Goal: Information Seeking & Learning: Learn about a topic

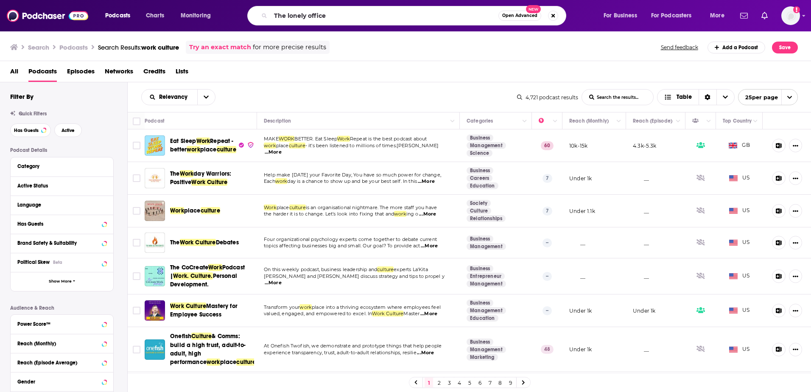
type input "The lonely office"
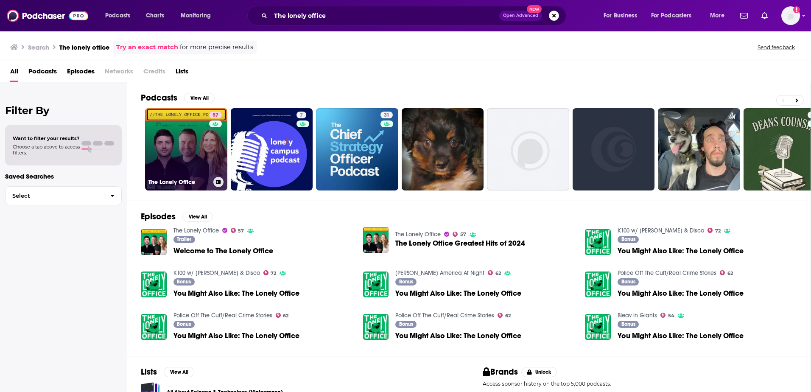
click at [184, 142] on link "57 The Lonely Office" at bounding box center [186, 149] width 82 height 82
